Goal: Task Accomplishment & Management: Manage account settings

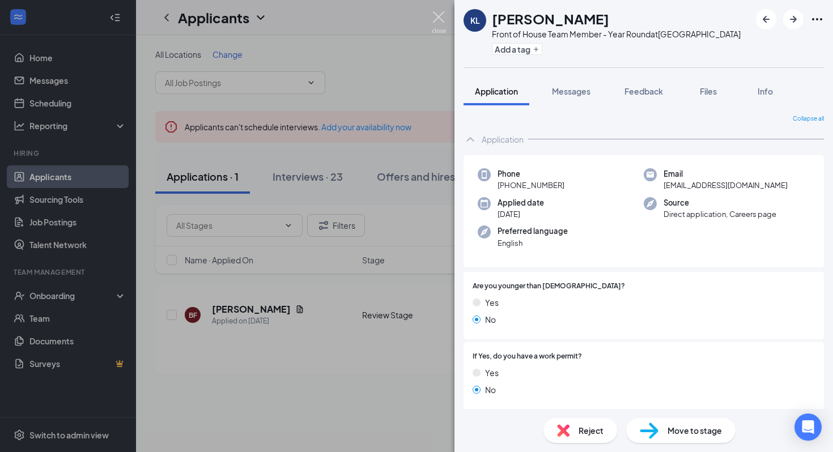
click at [441, 18] on img at bounding box center [439, 22] width 14 height 22
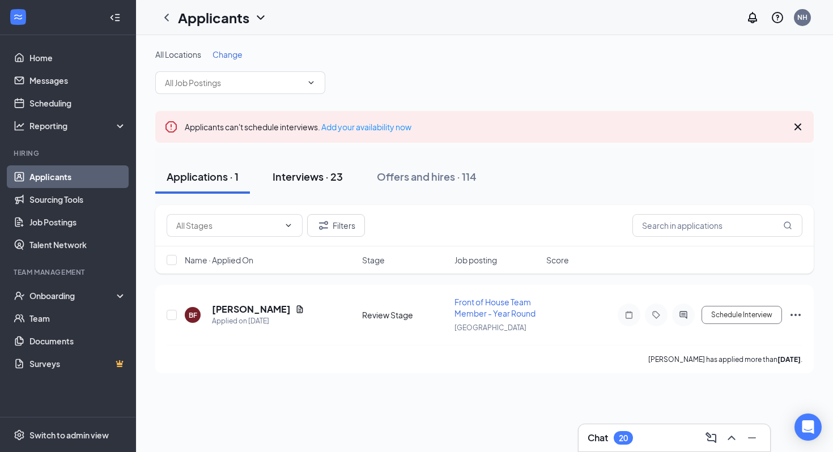
click at [307, 179] on div "Interviews · 23" at bounding box center [308, 176] width 70 height 14
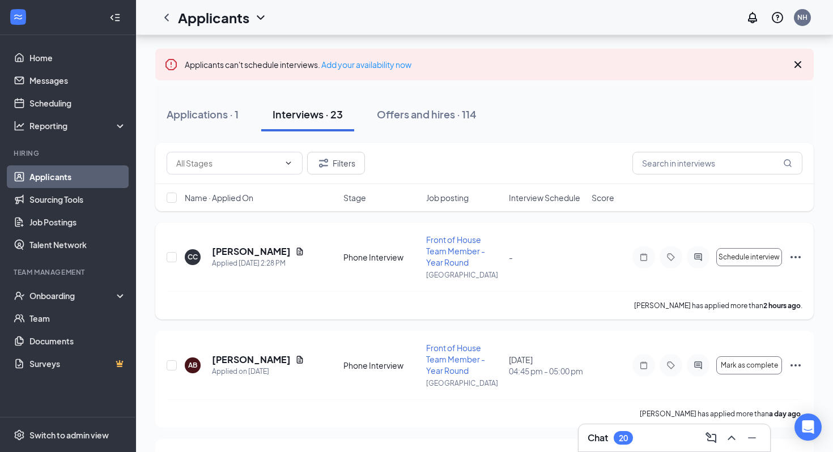
scroll to position [69, 0]
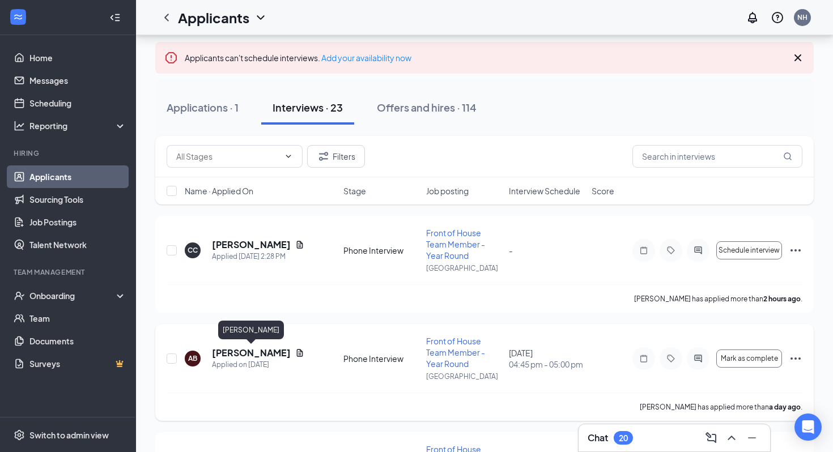
click at [243, 354] on h5 "[PERSON_NAME]" at bounding box center [251, 353] width 79 height 12
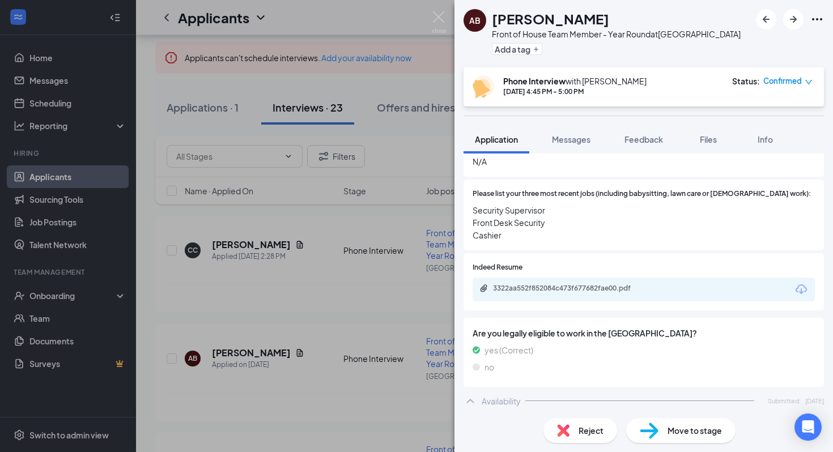
scroll to position [421, 0]
click at [558, 286] on div "3322aa552f852084c473f677682fae00.pdf" at bounding box center [572, 290] width 159 height 9
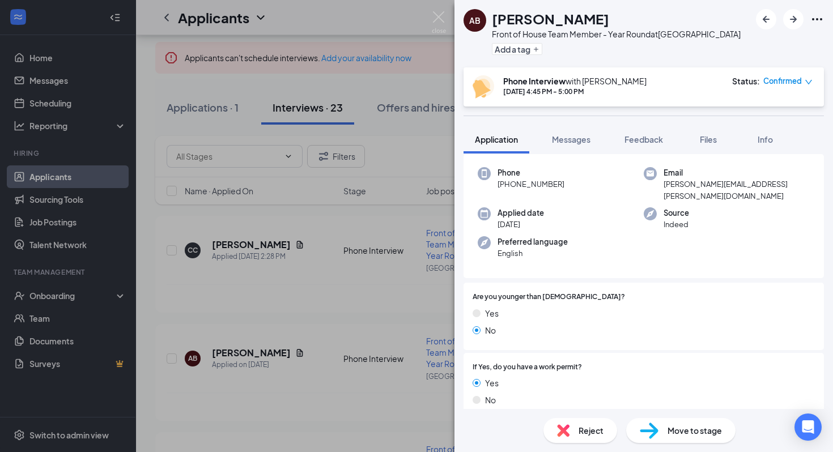
scroll to position [29, 0]
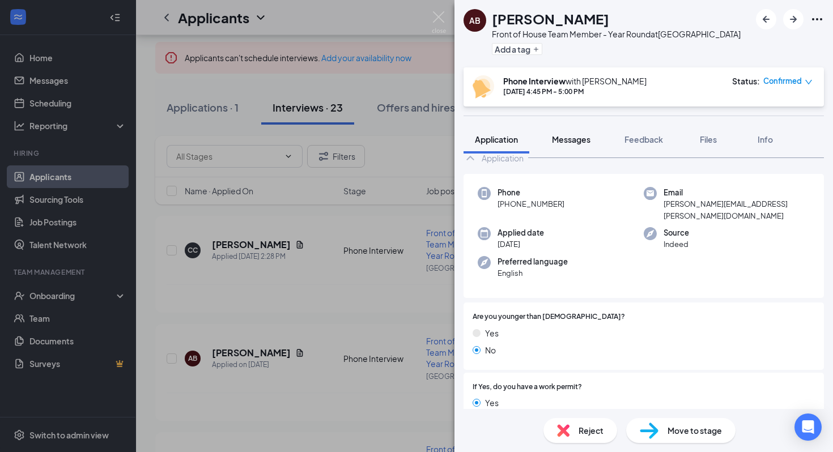
click at [570, 137] on span "Messages" at bounding box center [571, 139] width 39 height 10
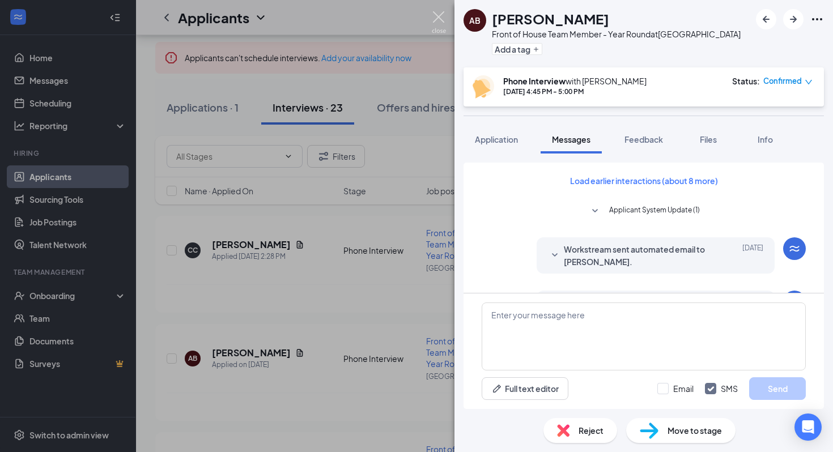
click at [434, 26] on img at bounding box center [439, 22] width 14 height 22
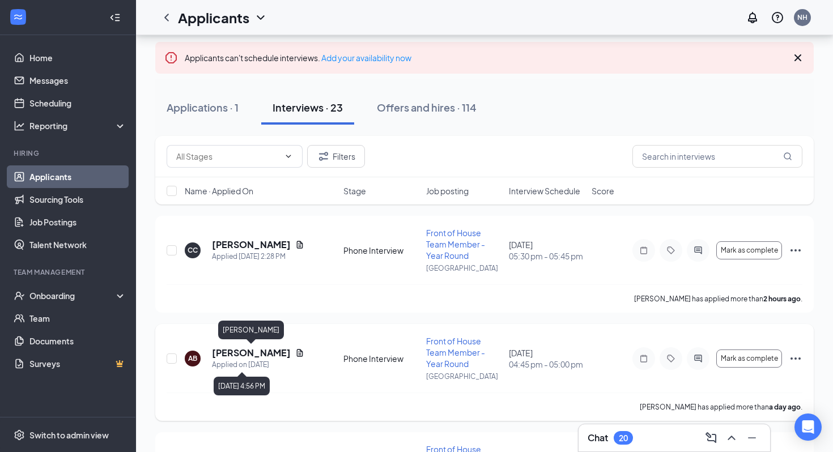
click at [245, 353] on h5 "[PERSON_NAME]" at bounding box center [251, 353] width 79 height 12
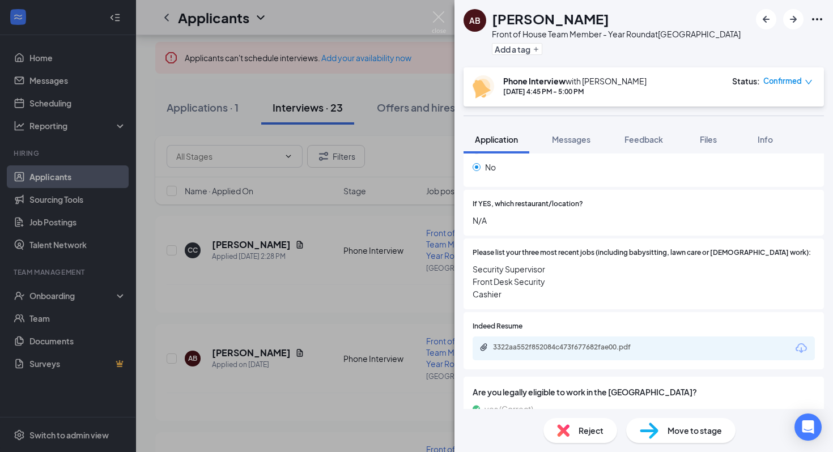
scroll to position [382, 0]
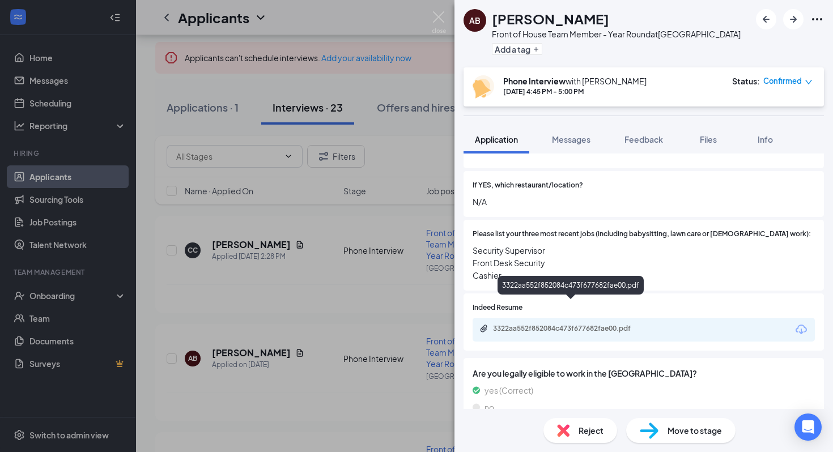
click at [589, 324] on div "3322aa552f852084c473f677682fae00.pdf" at bounding box center [572, 328] width 159 height 9
click at [584, 324] on div "3322aa552f852084c473f677682fae00.pdf" at bounding box center [572, 328] width 159 height 9
click at [438, 22] on img at bounding box center [439, 22] width 14 height 22
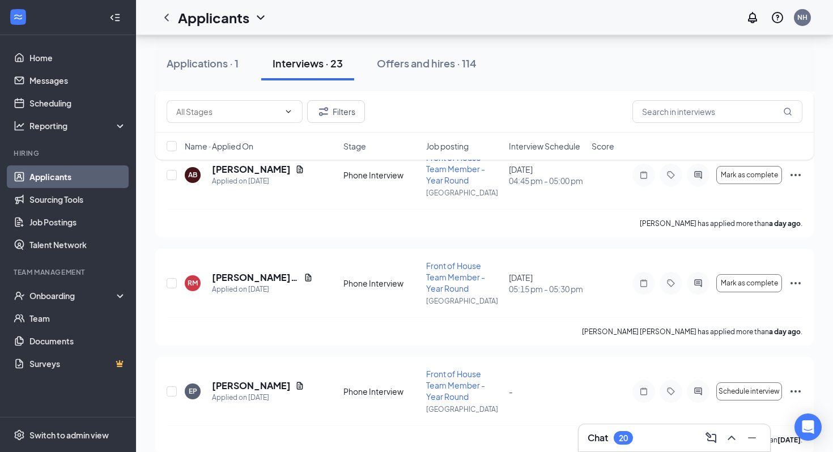
scroll to position [257, 0]
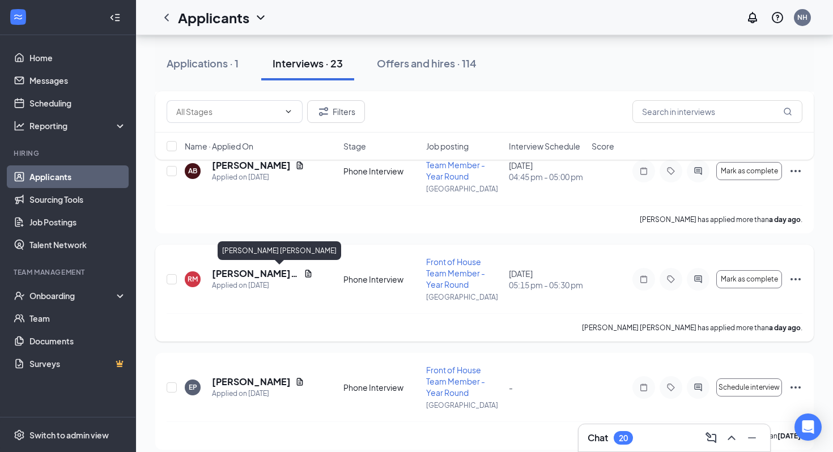
click at [243, 279] on h5 "[PERSON_NAME] [PERSON_NAME]" at bounding box center [255, 274] width 87 height 12
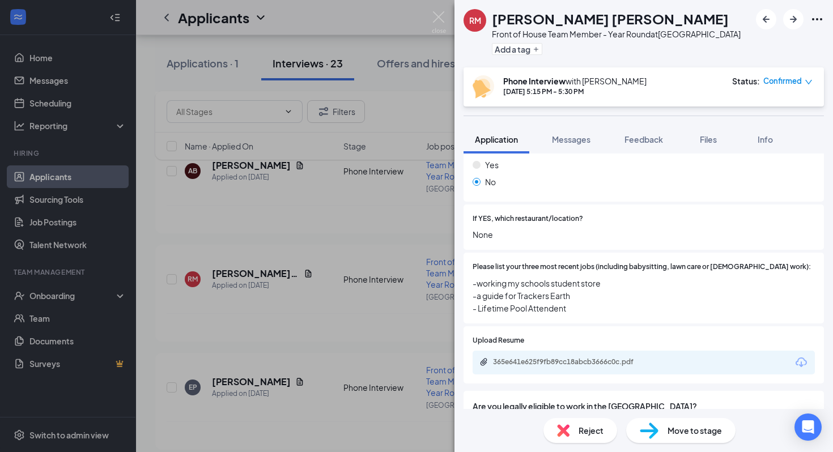
scroll to position [344, 0]
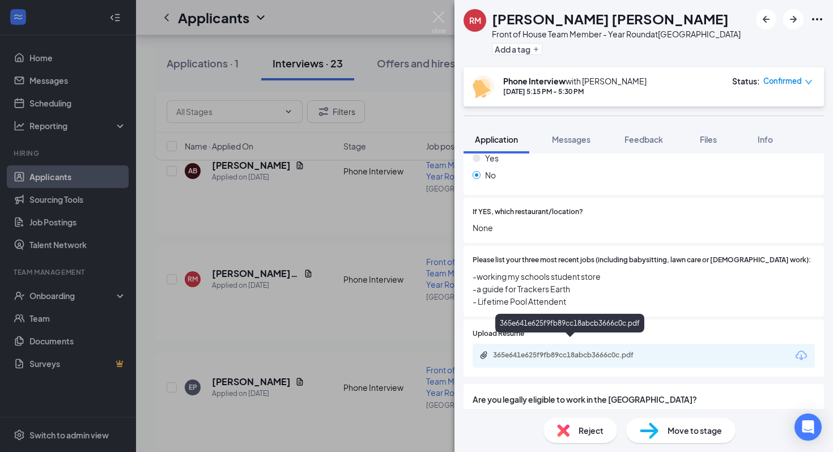
click at [595, 351] on div "365e641e625f9fb89cc18abcb3666c0c.pdf" at bounding box center [572, 355] width 159 height 9
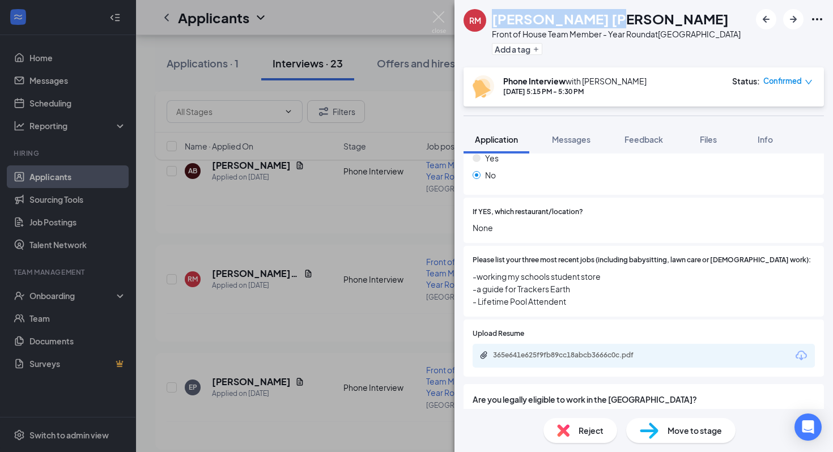
drag, startPoint x: 495, startPoint y: 19, endPoint x: 617, endPoint y: 21, distance: 121.3
click at [617, 21] on div "[PERSON_NAME] [PERSON_NAME]" at bounding box center [616, 18] width 249 height 19
copy h1 "[PERSON_NAME] [PERSON_NAME]"
